Goal: Task Accomplishment & Management: Manage account settings

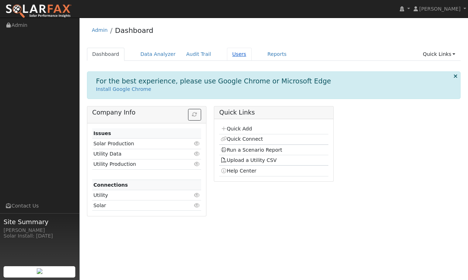
click at [234, 53] on link "Users" at bounding box center [239, 54] width 25 height 13
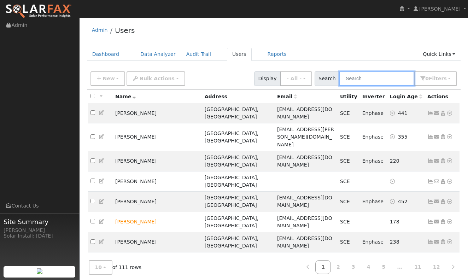
click at [379, 80] on input "text" at bounding box center [376, 78] width 75 height 14
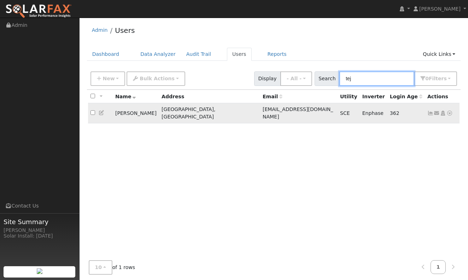
type input "tej"
click at [430, 111] on icon at bounding box center [430, 113] width 6 height 5
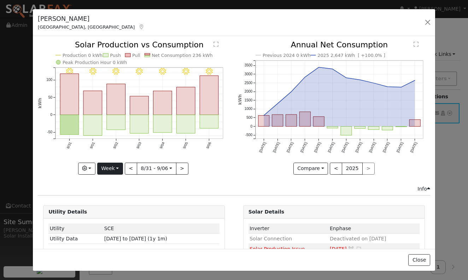
click at [112, 168] on button "Week" at bounding box center [110, 168] width 26 height 12
click at [113, 204] on link "Month" at bounding box center [121, 203] width 49 height 10
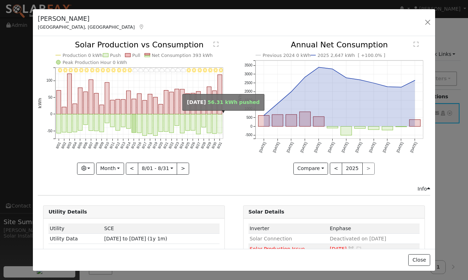
click at [220, 125] on rect "onclick=""" at bounding box center [220, 123] width 4 height 19
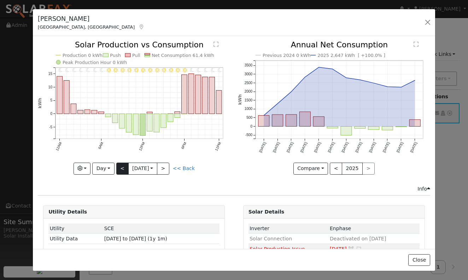
click at [121, 165] on button "<" at bounding box center [122, 168] width 12 height 12
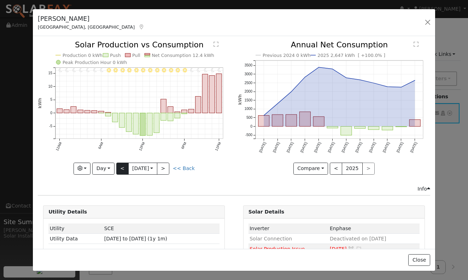
click at [121, 165] on button "<" at bounding box center [122, 168] width 12 height 12
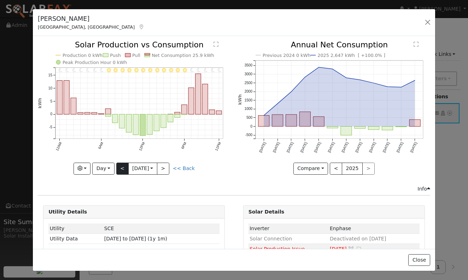
click at [121, 165] on button "<" at bounding box center [122, 168] width 12 height 12
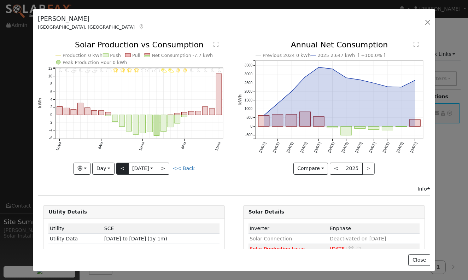
click at [121, 165] on button "<" at bounding box center [122, 168] width 12 height 12
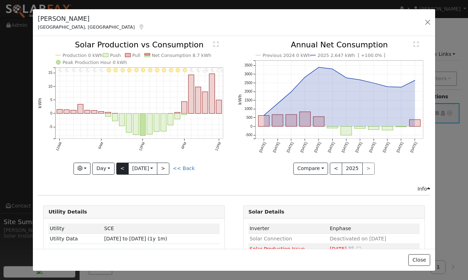
click at [121, 165] on button "<" at bounding box center [122, 168] width 12 height 12
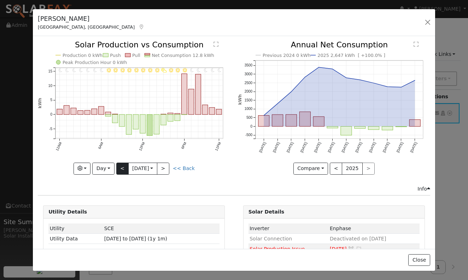
click at [121, 165] on button "<" at bounding box center [122, 168] width 12 height 12
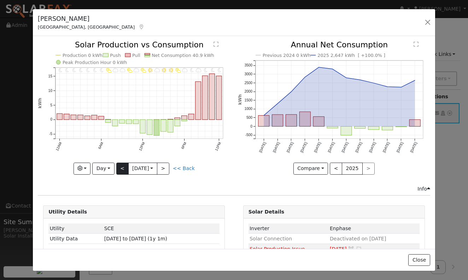
click at [121, 165] on button "<" at bounding box center [122, 168] width 12 height 12
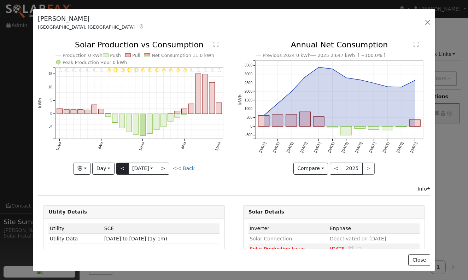
click at [121, 165] on button "<" at bounding box center [122, 168] width 12 height 12
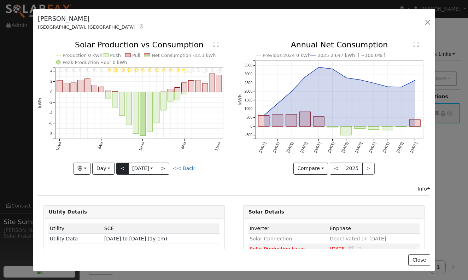
click at [121, 165] on button "<" at bounding box center [122, 168] width 12 height 12
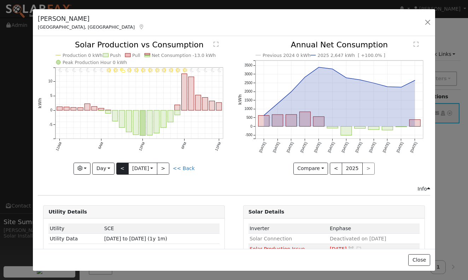
click at [121, 165] on button "<" at bounding box center [122, 168] width 12 height 12
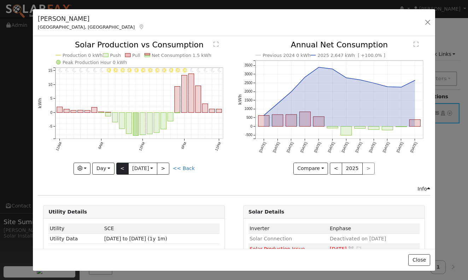
click at [121, 165] on button "<" at bounding box center [122, 168] width 12 height 12
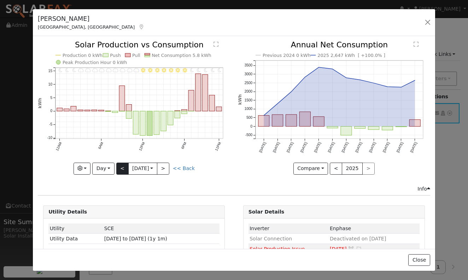
click at [121, 165] on button "<" at bounding box center [122, 168] width 12 height 12
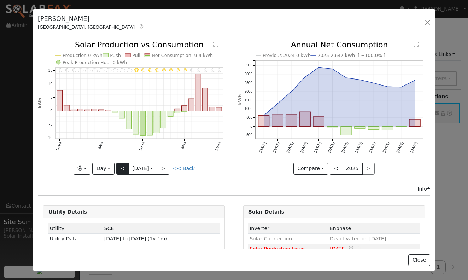
click at [121, 165] on button "<" at bounding box center [122, 168] width 12 height 12
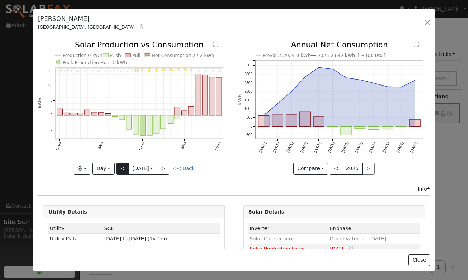
click at [121, 165] on button "<" at bounding box center [122, 168] width 12 height 12
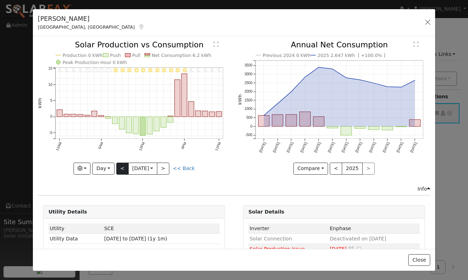
click at [121, 165] on button "<" at bounding box center [122, 168] width 12 height 12
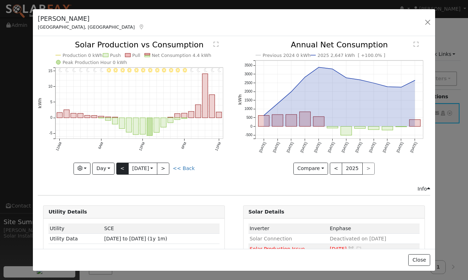
click at [121, 165] on button "<" at bounding box center [122, 168] width 12 height 12
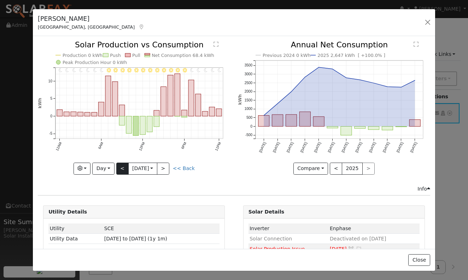
click at [121, 165] on button "<" at bounding box center [122, 168] width 12 height 12
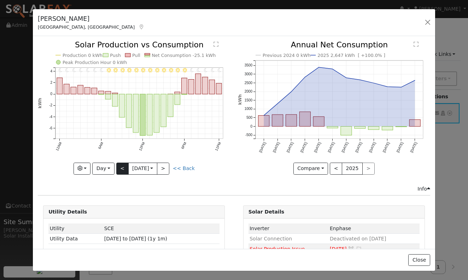
click at [121, 165] on button "<" at bounding box center [122, 168] width 12 height 12
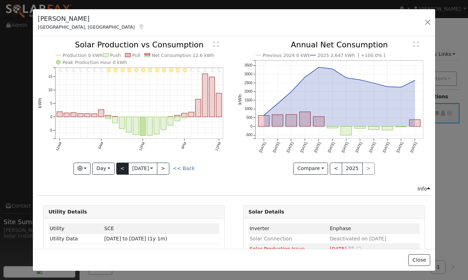
click at [121, 165] on button "<" at bounding box center [122, 168] width 12 height 12
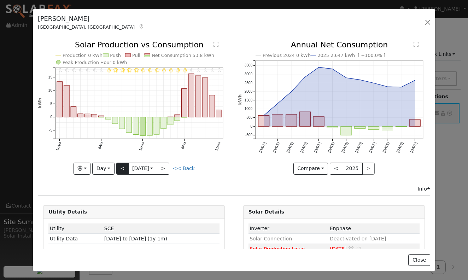
click at [121, 165] on button "<" at bounding box center [122, 168] width 12 height 12
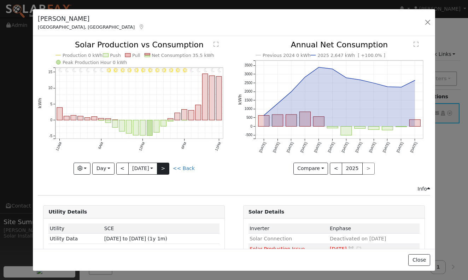
click at [169, 170] on button ">" at bounding box center [163, 168] width 12 height 12
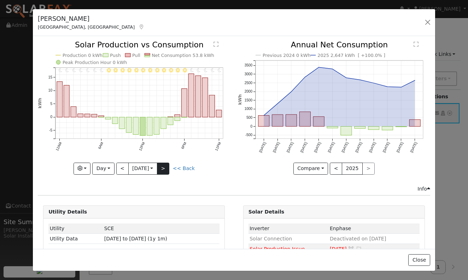
click at [163, 168] on button ">" at bounding box center [163, 168] width 12 height 12
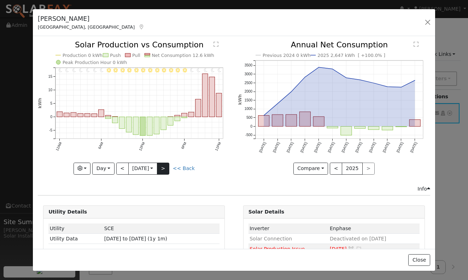
click at [167, 166] on button ">" at bounding box center [163, 168] width 12 height 12
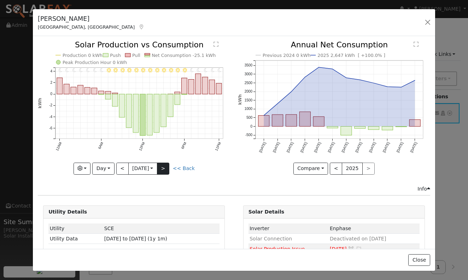
click at [167, 166] on button ">" at bounding box center [163, 168] width 12 height 12
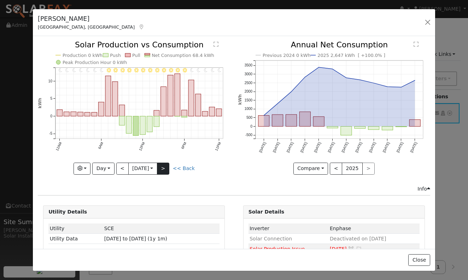
click at [163, 169] on button ">" at bounding box center [163, 168] width 12 height 12
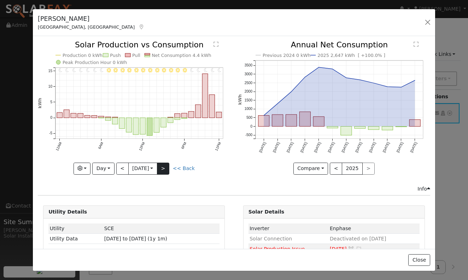
click at [163, 169] on button ">" at bounding box center [163, 168] width 12 height 12
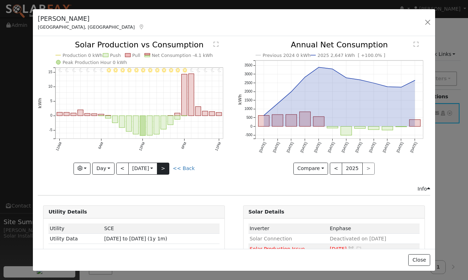
click at [163, 169] on button ">" at bounding box center [163, 168] width 12 height 12
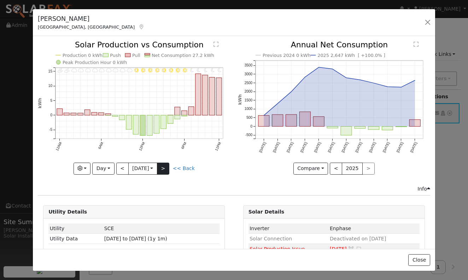
click at [163, 169] on button ">" at bounding box center [163, 168] width 12 height 12
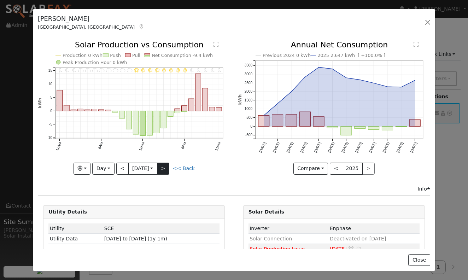
click at [161, 169] on button ">" at bounding box center [163, 168] width 12 height 12
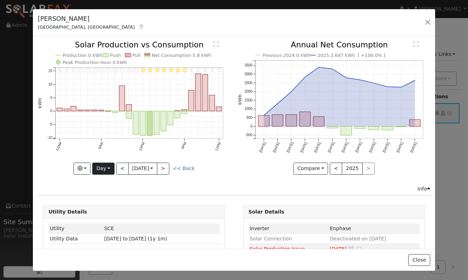
click at [105, 168] on button "Day" at bounding box center [103, 168] width 22 height 12
click at [109, 200] on link "Month" at bounding box center [117, 203] width 49 height 10
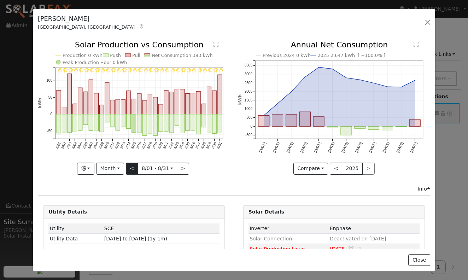
click at [130, 171] on button "<" at bounding box center [132, 168] width 12 height 12
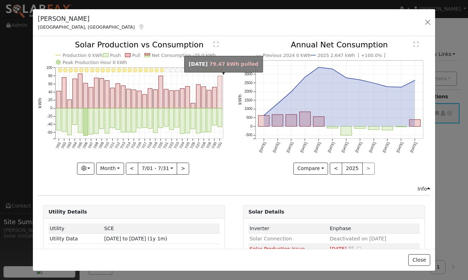
click at [220, 93] on rect "onclick=""" at bounding box center [220, 92] width 4 height 32
type input "[DATE]"
